Goal: Task Accomplishment & Management: Manage account settings

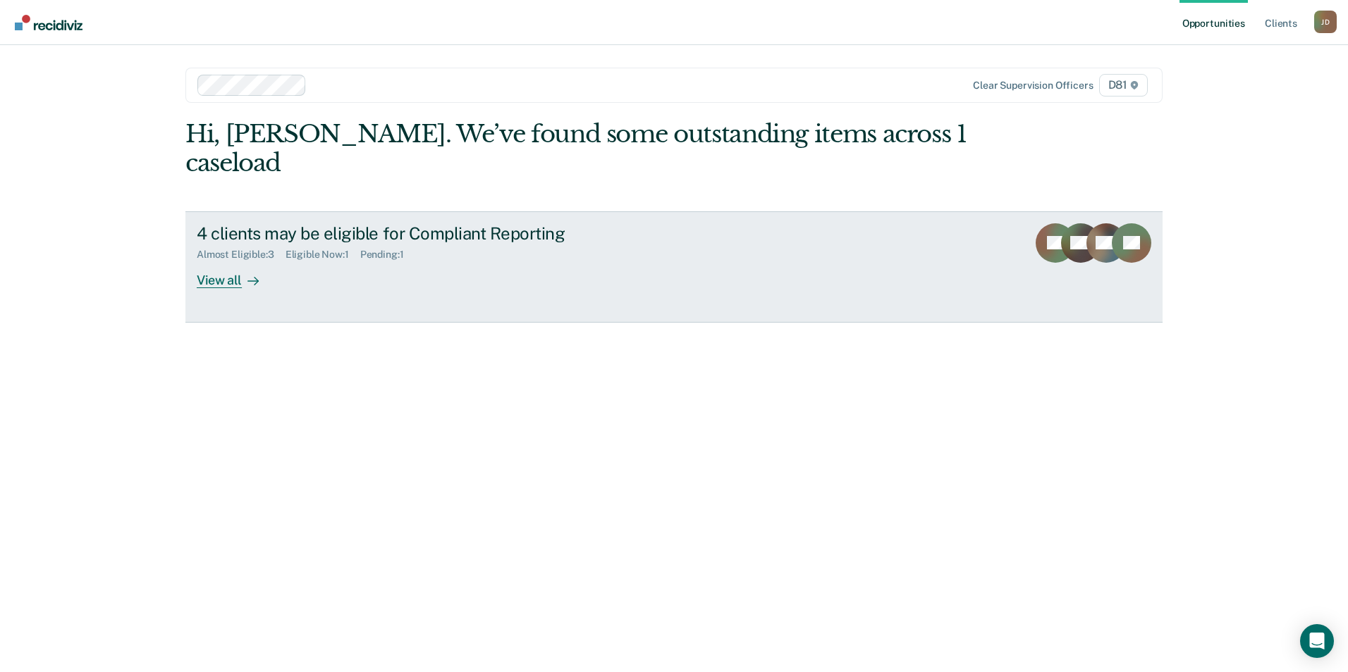
click at [393, 250] on div "4 clients may be eligible for Compliant Reporting Almost Eligible : 3 Eligible …" at bounding box center [461, 255] width 529 height 65
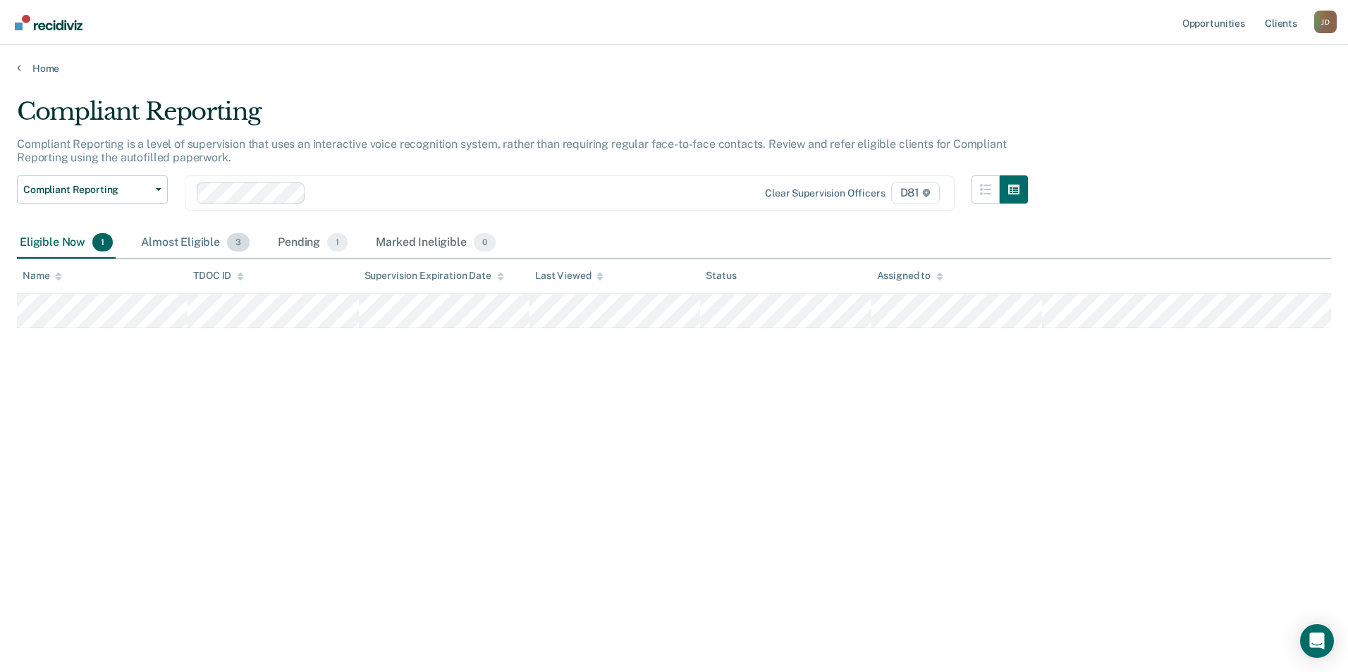
click at [188, 240] on div "Almost Eligible 3" at bounding box center [195, 243] width 114 height 31
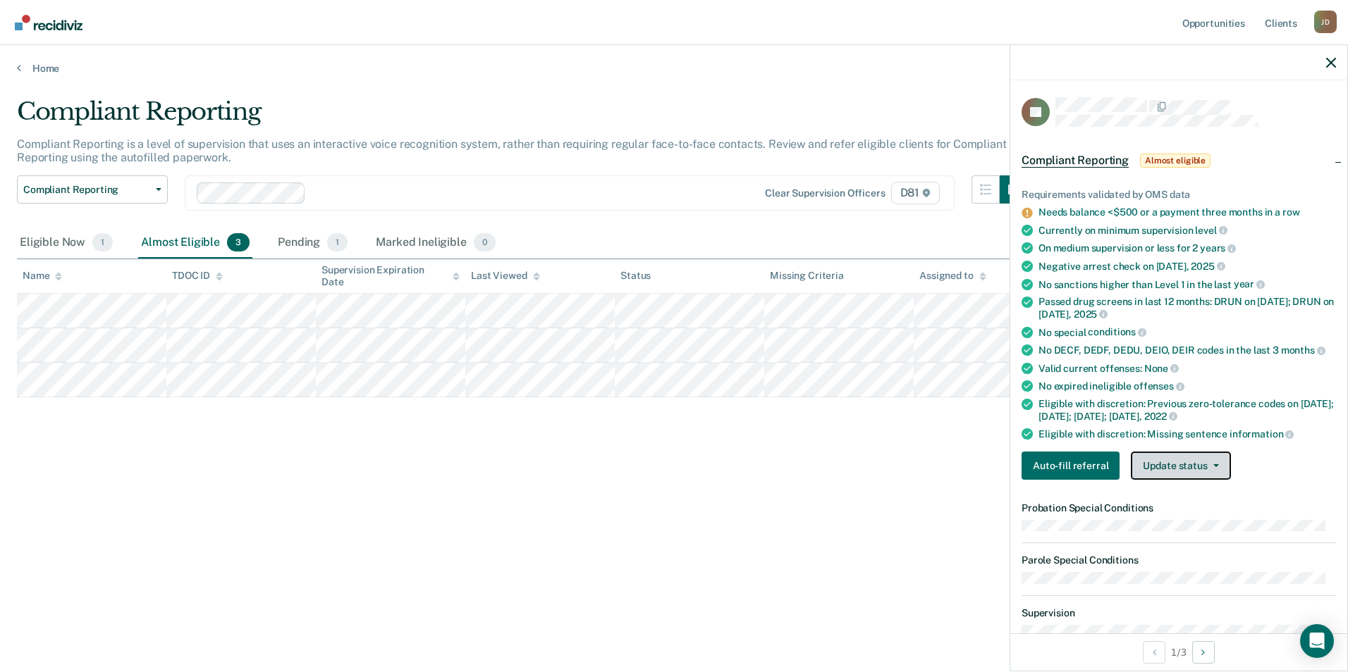
click at [1200, 458] on button "Update status" at bounding box center [1180, 466] width 99 height 28
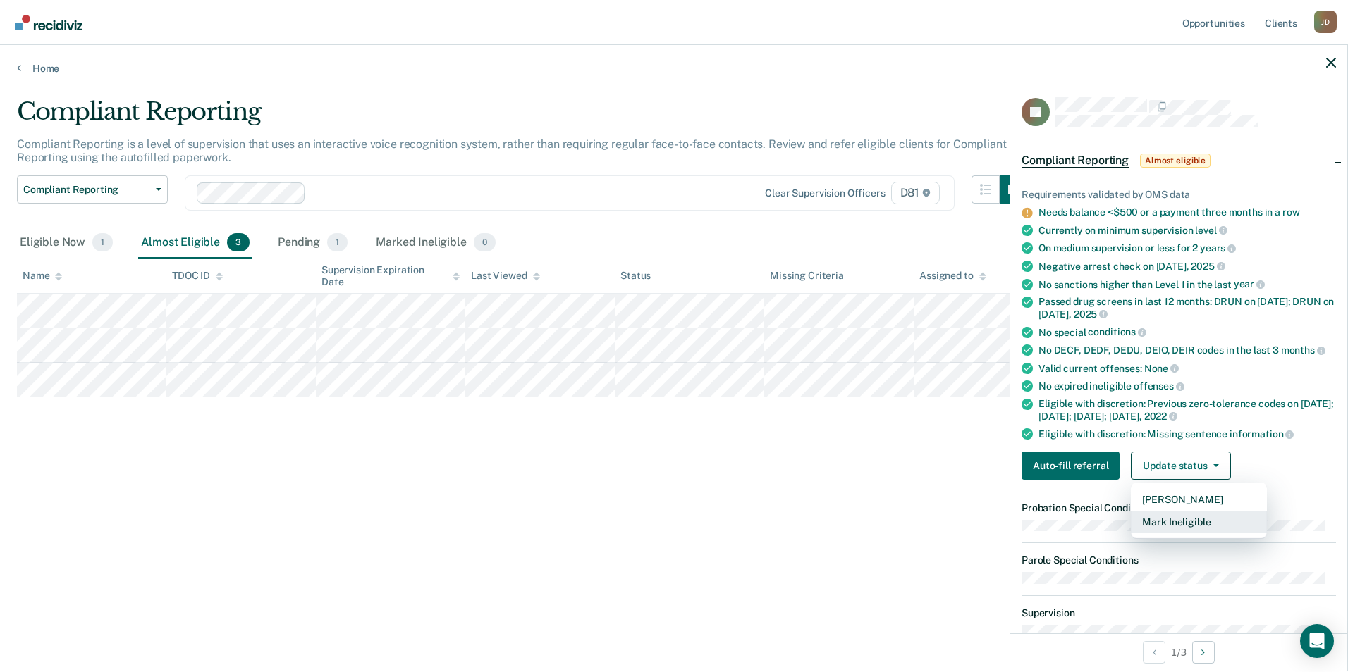
click at [1200, 513] on button "Mark Ineligible" at bounding box center [1199, 522] width 136 height 23
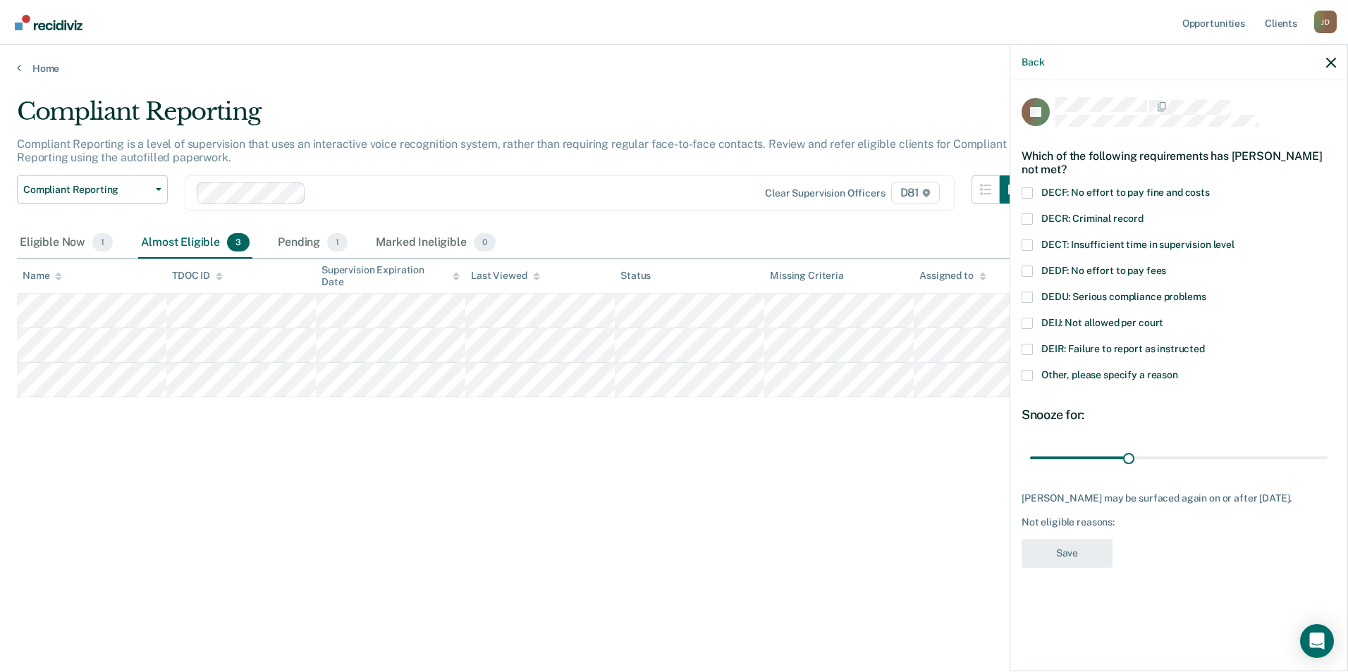
click at [1030, 187] on span at bounding box center [1026, 192] width 11 height 11
click at [1209, 187] on input "DECF: No effort to pay fine and costs" at bounding box center [1209, 187] width 0 height 0
click at [1061, 551] on button "Save" at bounding box center [1066, 553] width 91 height 29
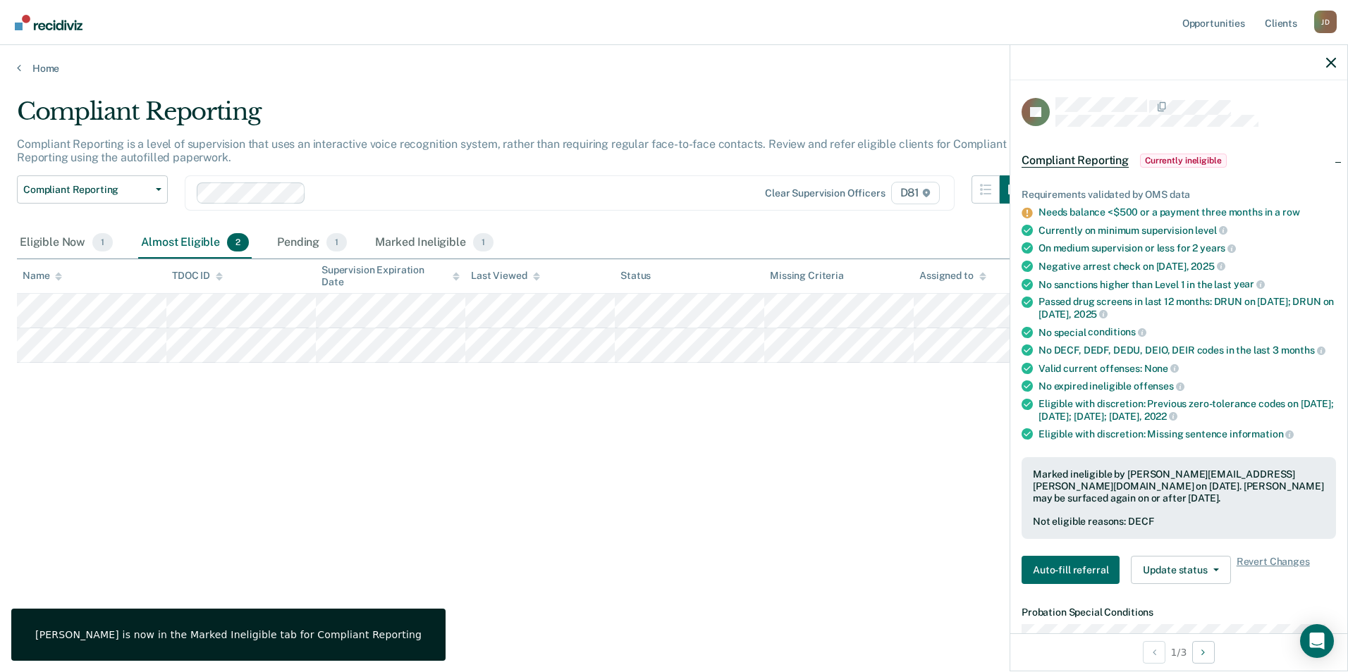
click at [596, 520] on div "Compliant Reporting Compliant Reporting is a level of supervision that uses an …" at bounding box center [674, 331] width 1314 height 469
click at [777, 545] on div "Compliant Reporting Compliant Reporting is a level of supervision that uses an …" at bounding box center [674, 331] width 1314 height 469
click at [1332, 56] on button "button" at bounding box center [1331, 62] width 10 height 12
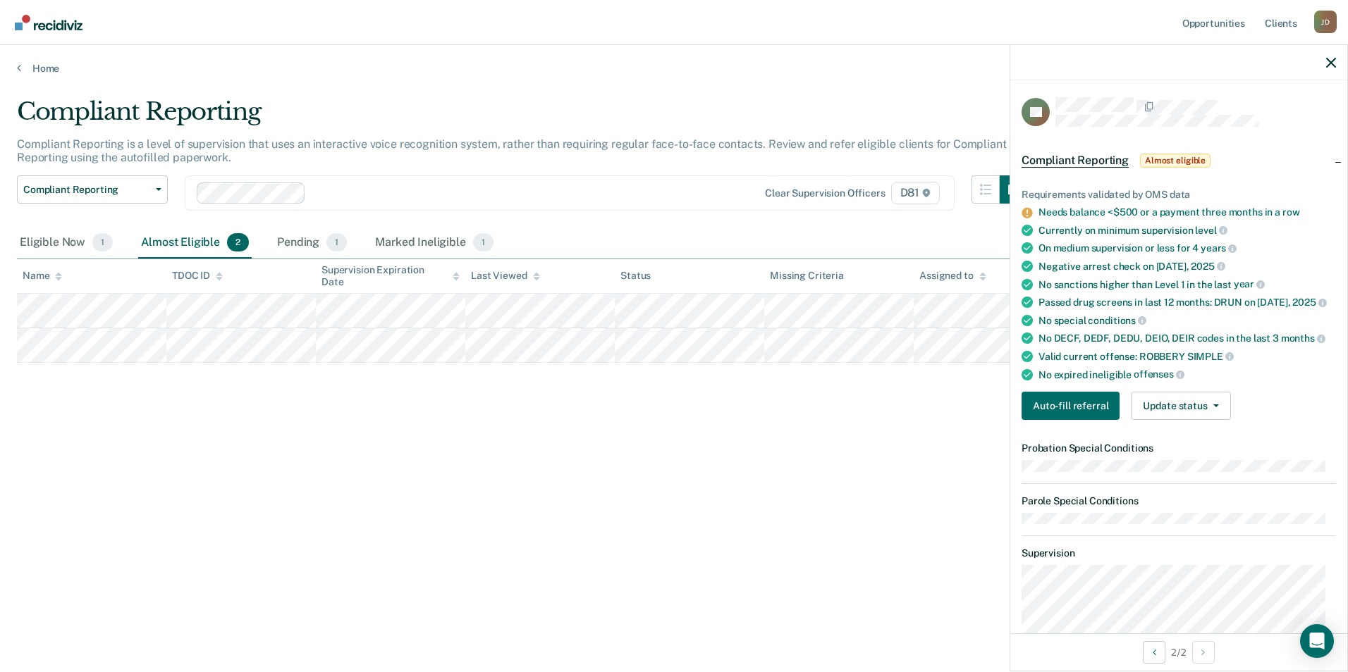
click at [708, 497] on div "Compliant Reporting Compliant Reporting is a level of supervision that uses an …" at bounding box center [674, 331] width 1314 height 469
click at [751, 488] on div "Compliant Reporting Compliant Reporting is a level of supervision that uses an …" at bounding box center [674, 331] width 1314 height 469
click at [845, 498] on div "Compliant Reporting Compliant Reporting is a level of supervision that uses an …" at bounding box center [674, 331] width 1314 height 469
click at [849, 450] on div "Compliant Reporting Compliant Reporting is a level of supervision that uses an …" at bounding box center [674, 331] width 1314 height 469
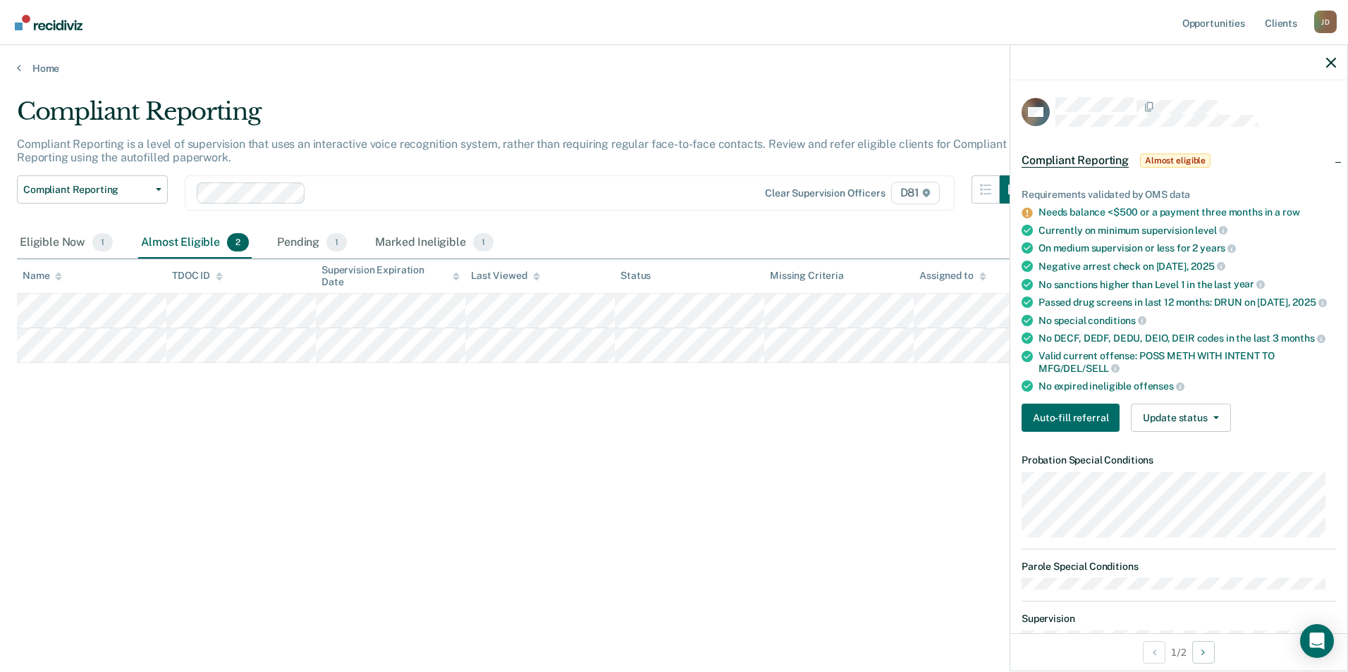
click at [723, 467] on div "Compliant Reporting Compliant Reporting is a level of supervision that uses an …" at bounding box center [674, 331] width 1314 height 469
click at [410, 229] on div "Marked Ineligible 1" at bounding box center [434, 243] width 124 height 31
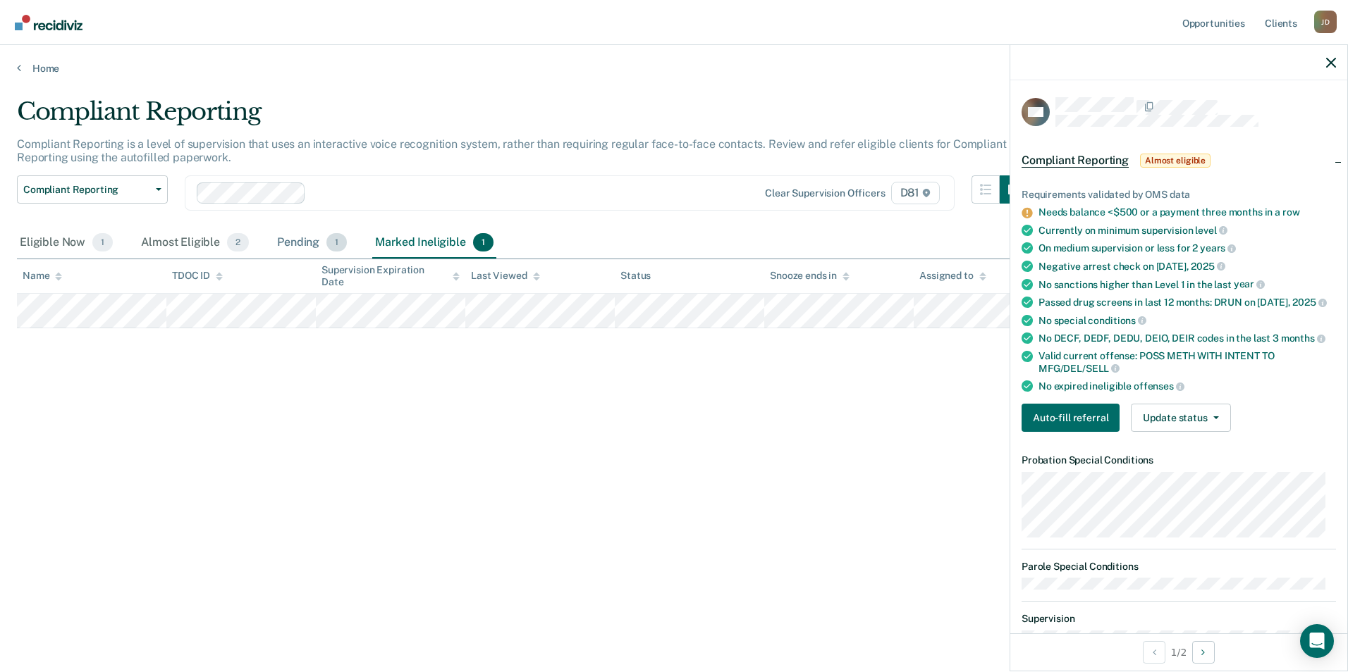
click at [294, 243] on div "Pending 1" at bounding box center [311, 243] width 75 height 31
click at [860, 494] on div "Compliant Reporting Compliant Reporting is a level of supervision that uses an …" at bounding box center [674, 331] width 1314 height 469
